Goal: Find specific page/section

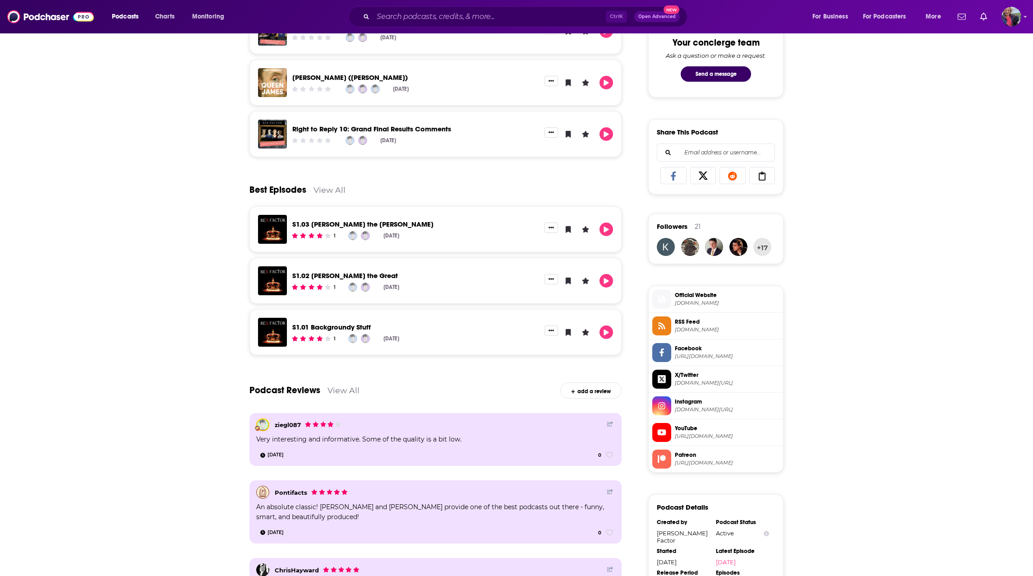
scroll to position [503, 0]
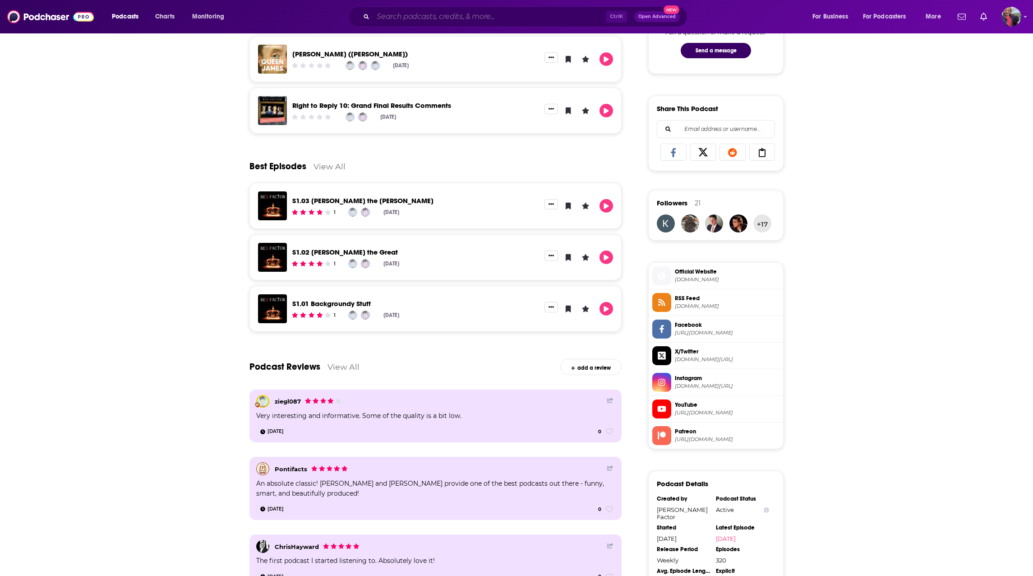
click at [452, 19] on input "Search podcasts, credits, & more..." at bounding box center [489, 16] width 233 height 14
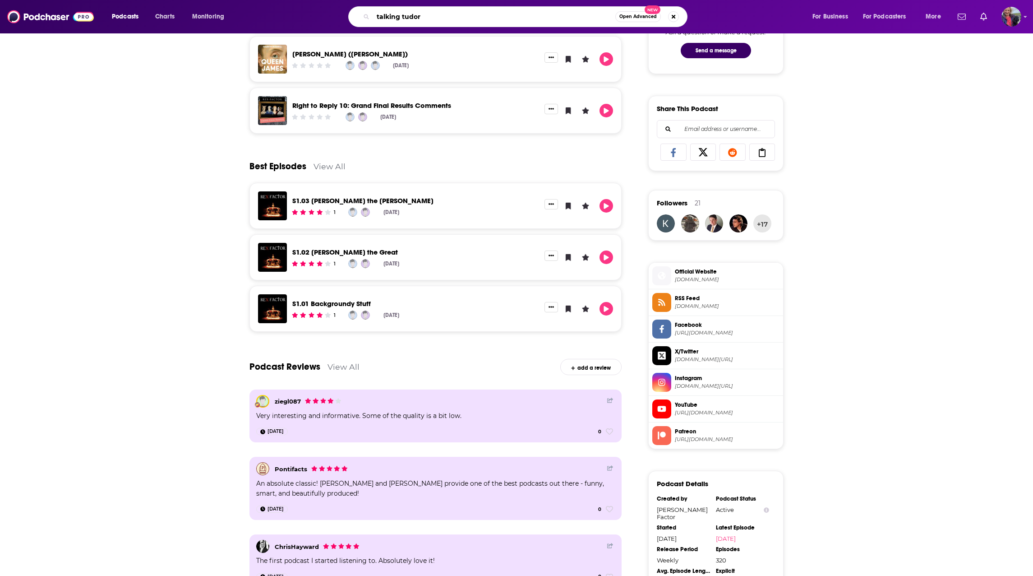
type input "talking tudors"
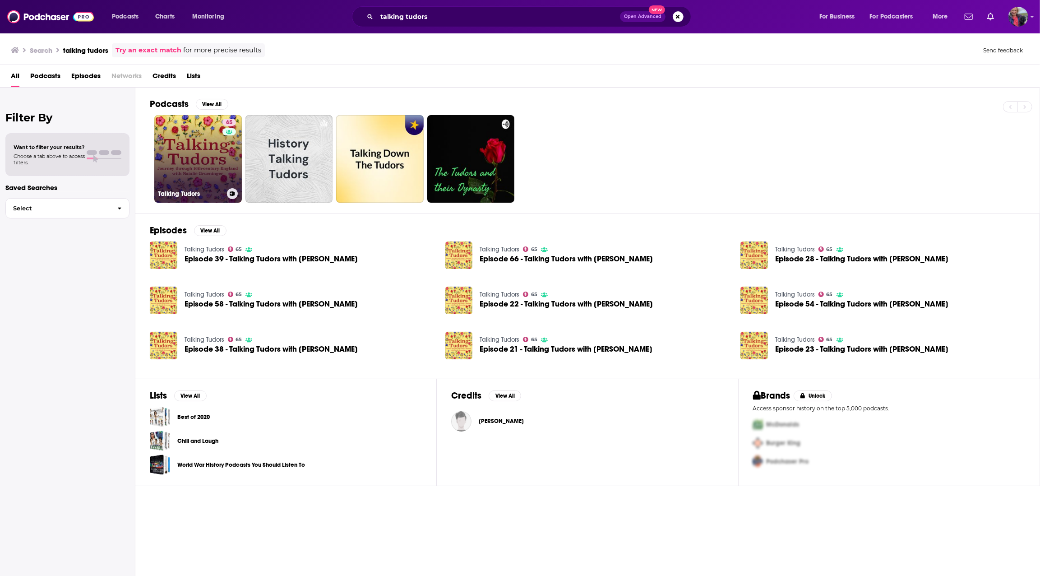
click at [202, 156] on link "65 Talking Tudors" at bounding box center [198, 159] width 88 height 88
